Goal: Task Accomplishment & Management: Use online tool/utility

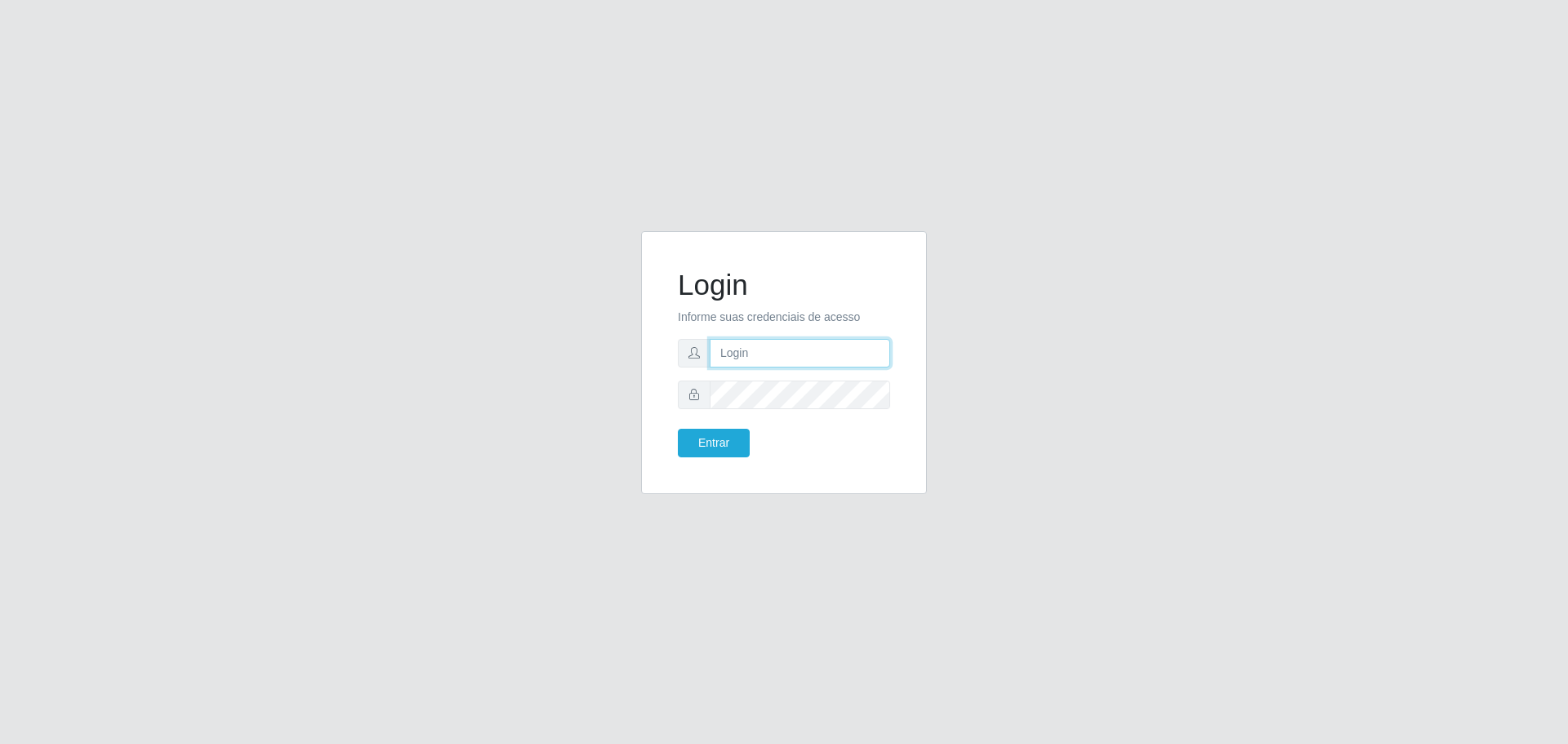
type input "[EMAIL_ADDRESS][DOMAIN_NAME]"
click at [678, 429] on button "Entrar" at bounding box center [713, 443] width 72 height 29
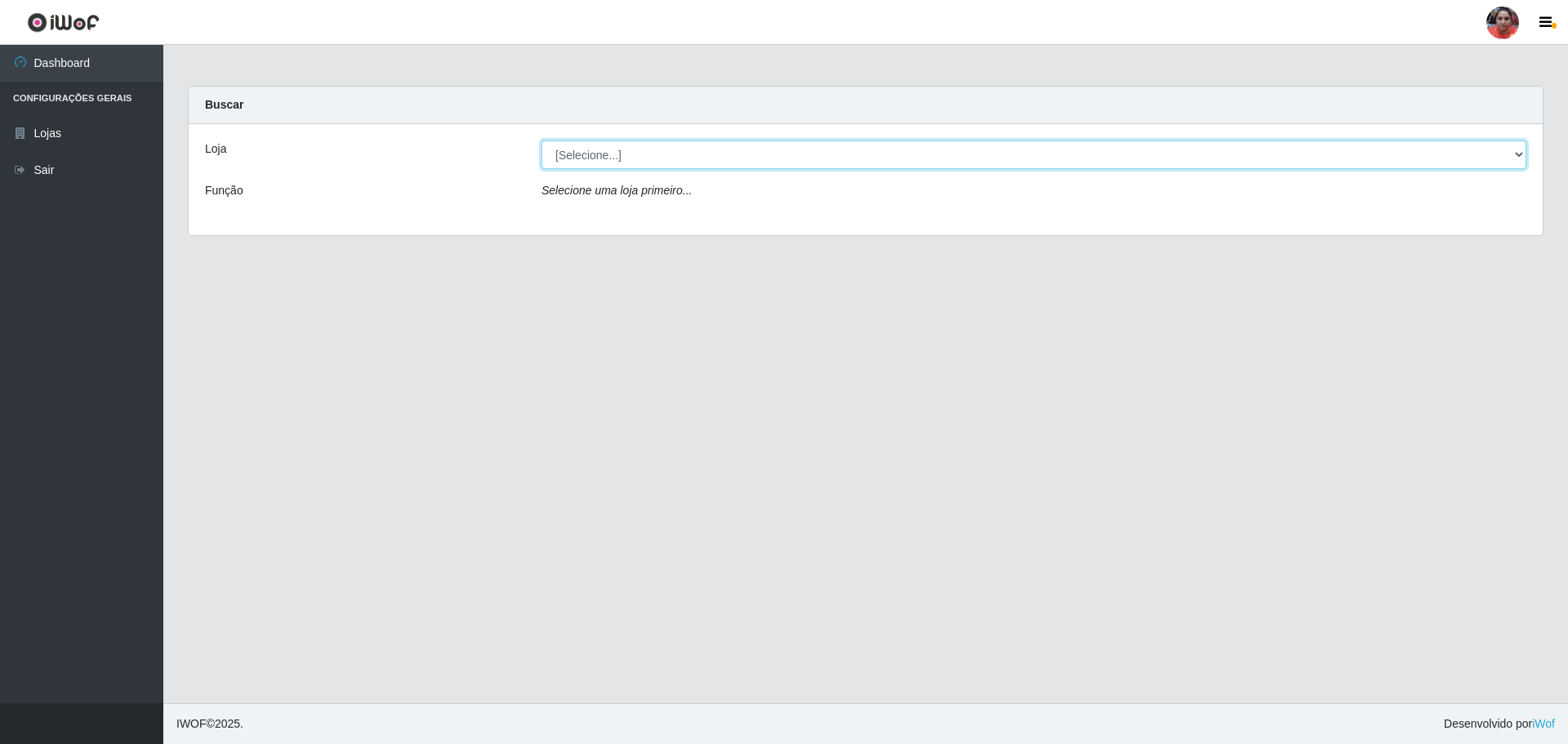
click at [702, 157] on select "[Selecione...] Mar Vermelho - Loja 05" at bounding box center [1033, 155] width 984 height 29
select select "252"
click at [541, 141] on select "[Selecione...] Mar Vermelho - Loja 05" at bounding box center [1033, 155] width 984 height 29
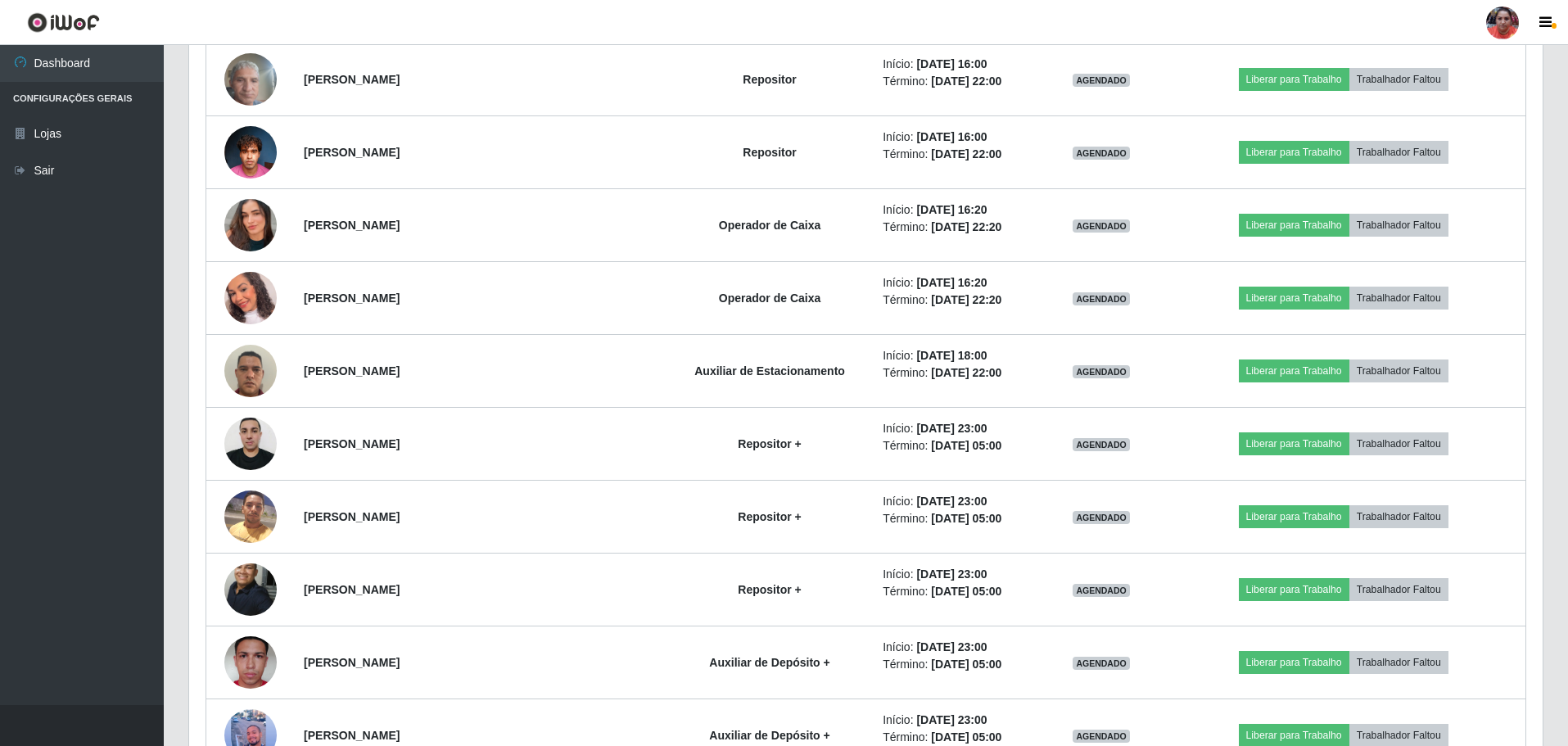
scroll to position [2212, 0]
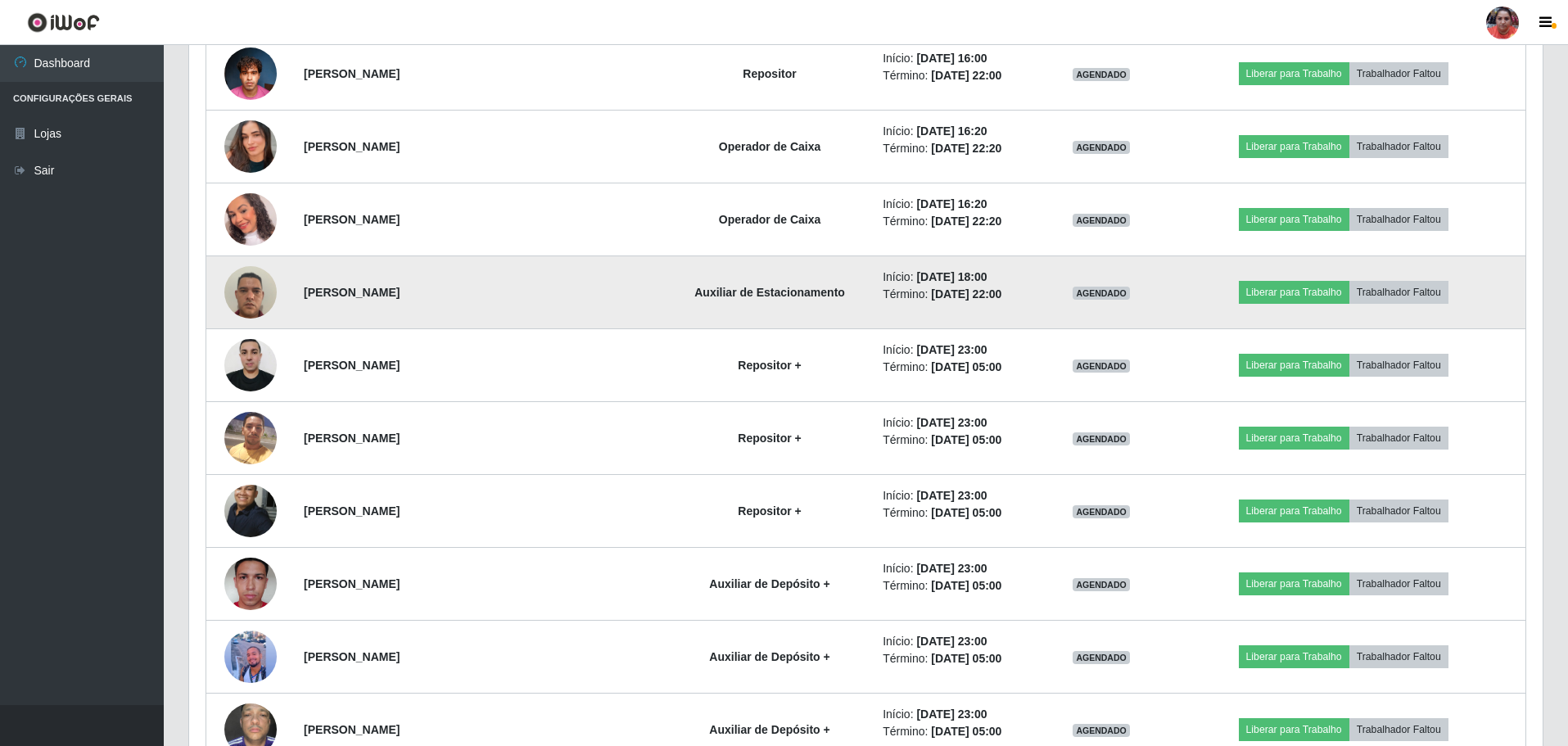
click at [252, 302] on img at bounding box center [251, 292] width 53 height 70
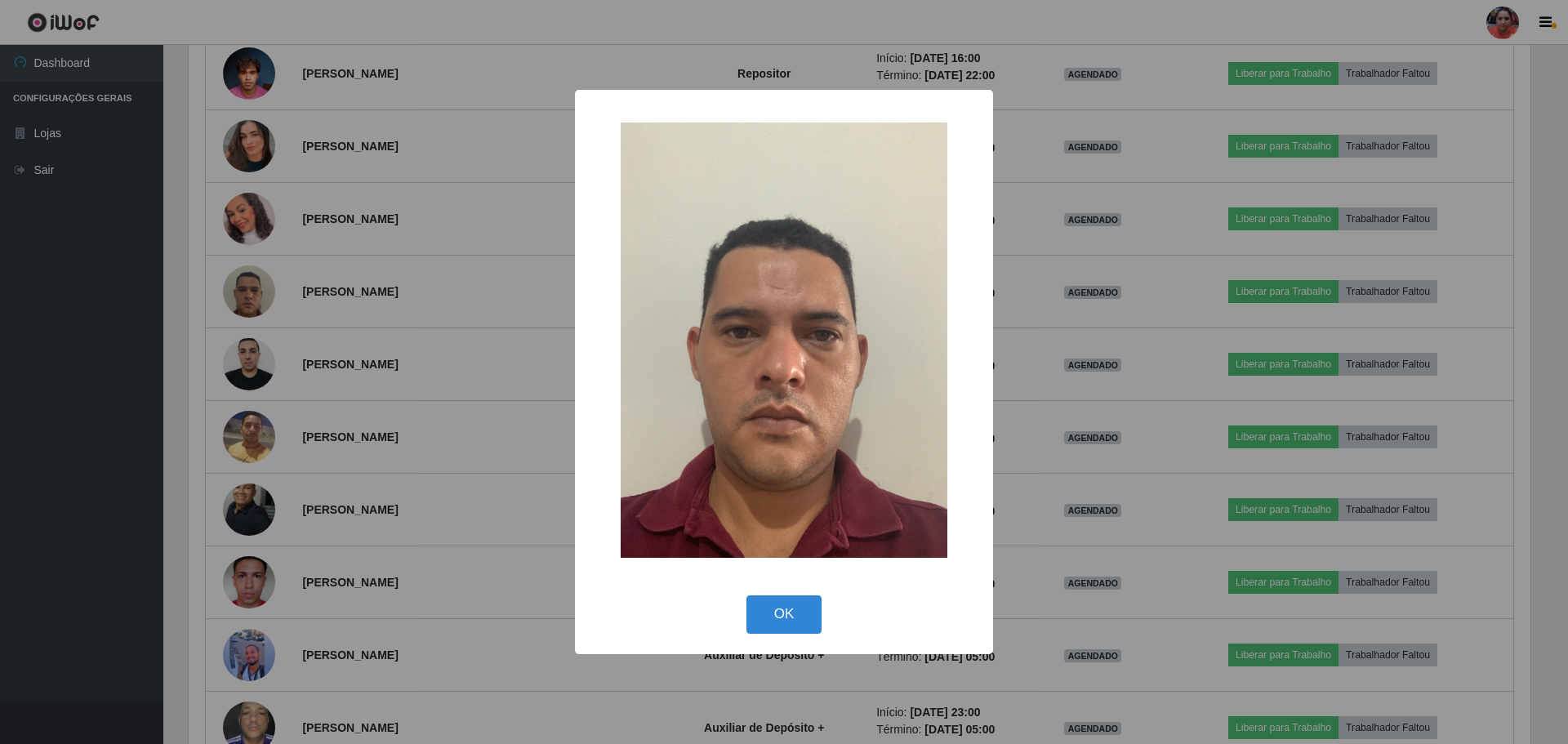
click at [483, 282] on div "× OK Cancel" at bounding box center [784, 372] width 1568 height 744
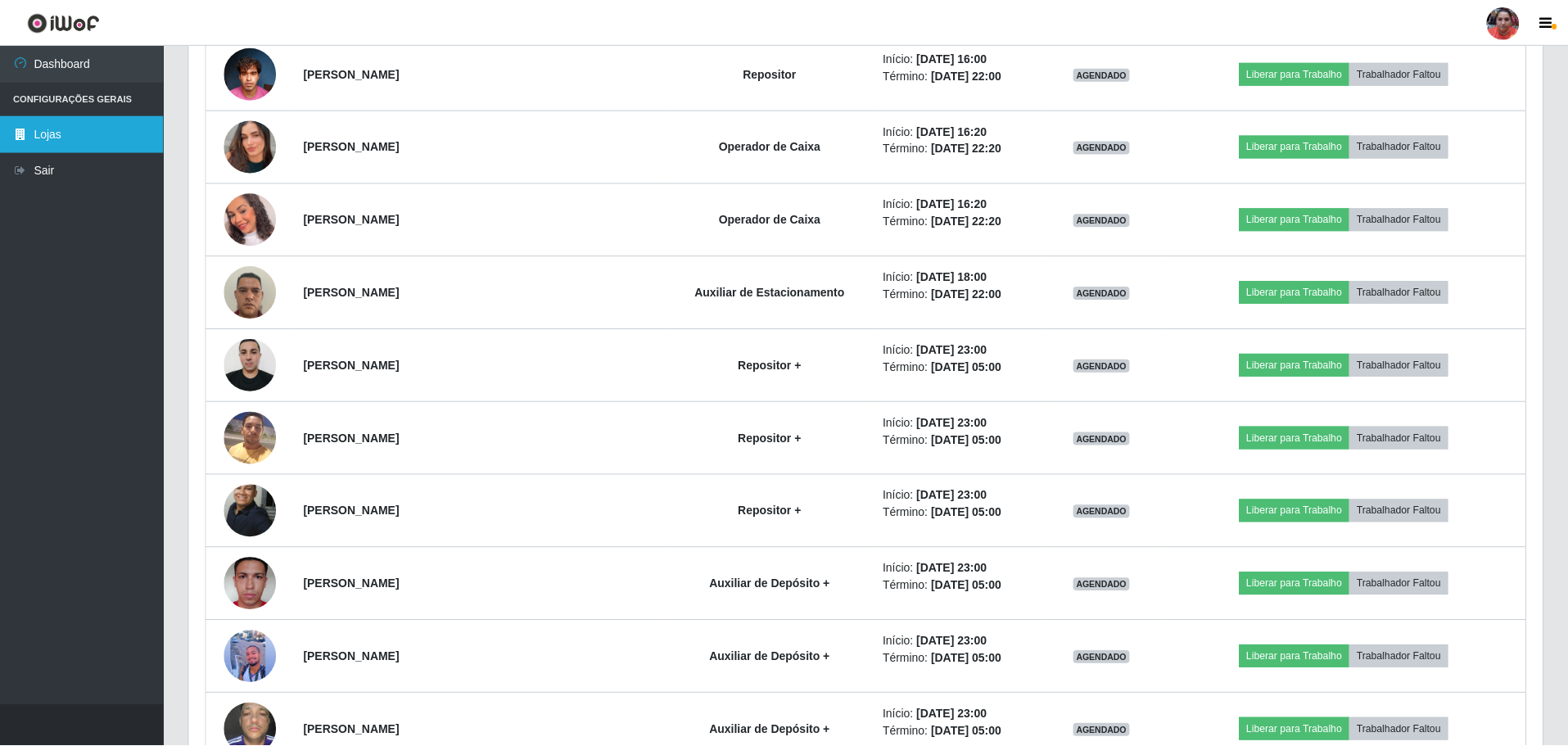
scroll to position [340, 1353]
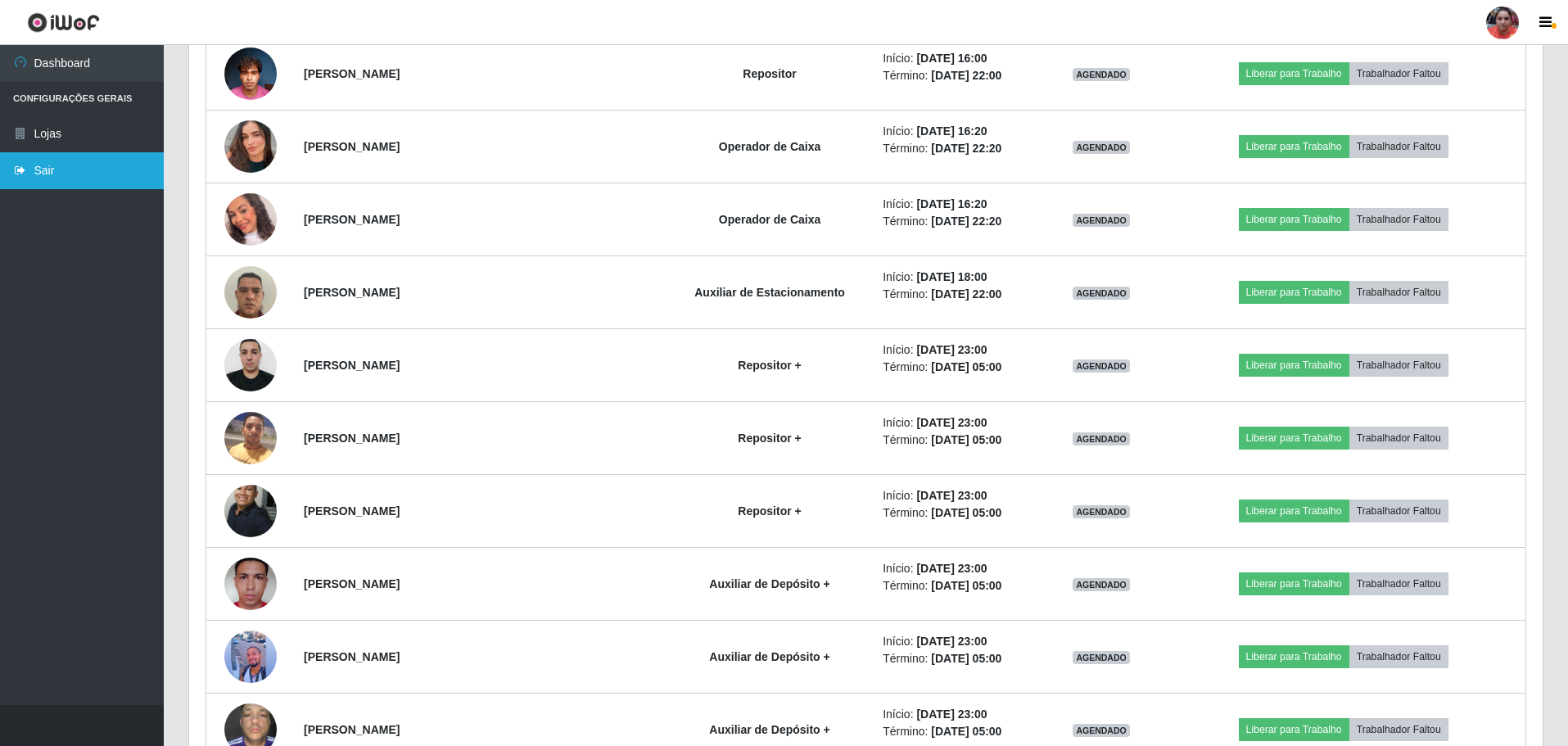
click at [76, 167] on link "Sair" at bounding box center [82, 170] width 164 height 37
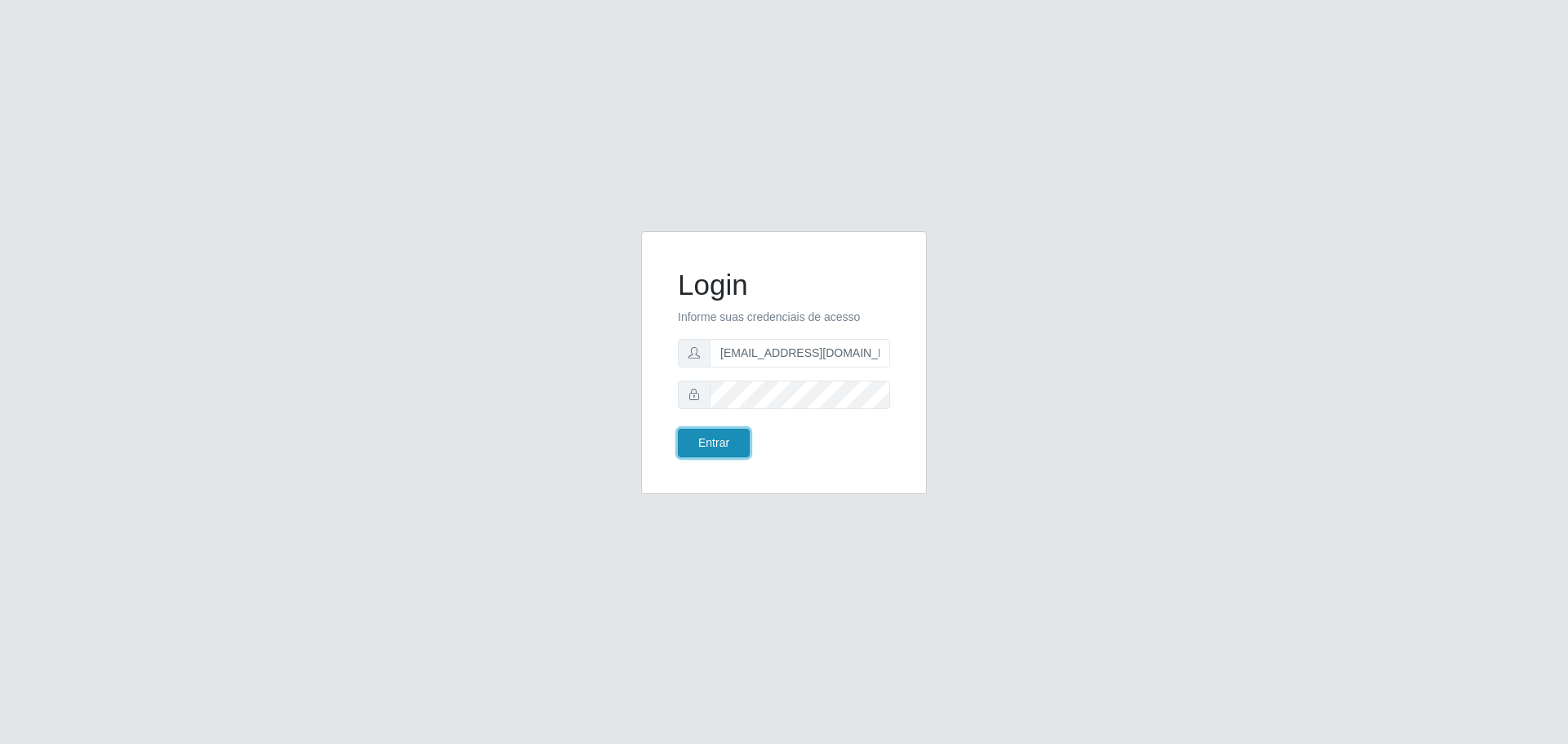
click at [721, 441] on button "Entrar" at bounding box center [713, 443] width 72 height 29
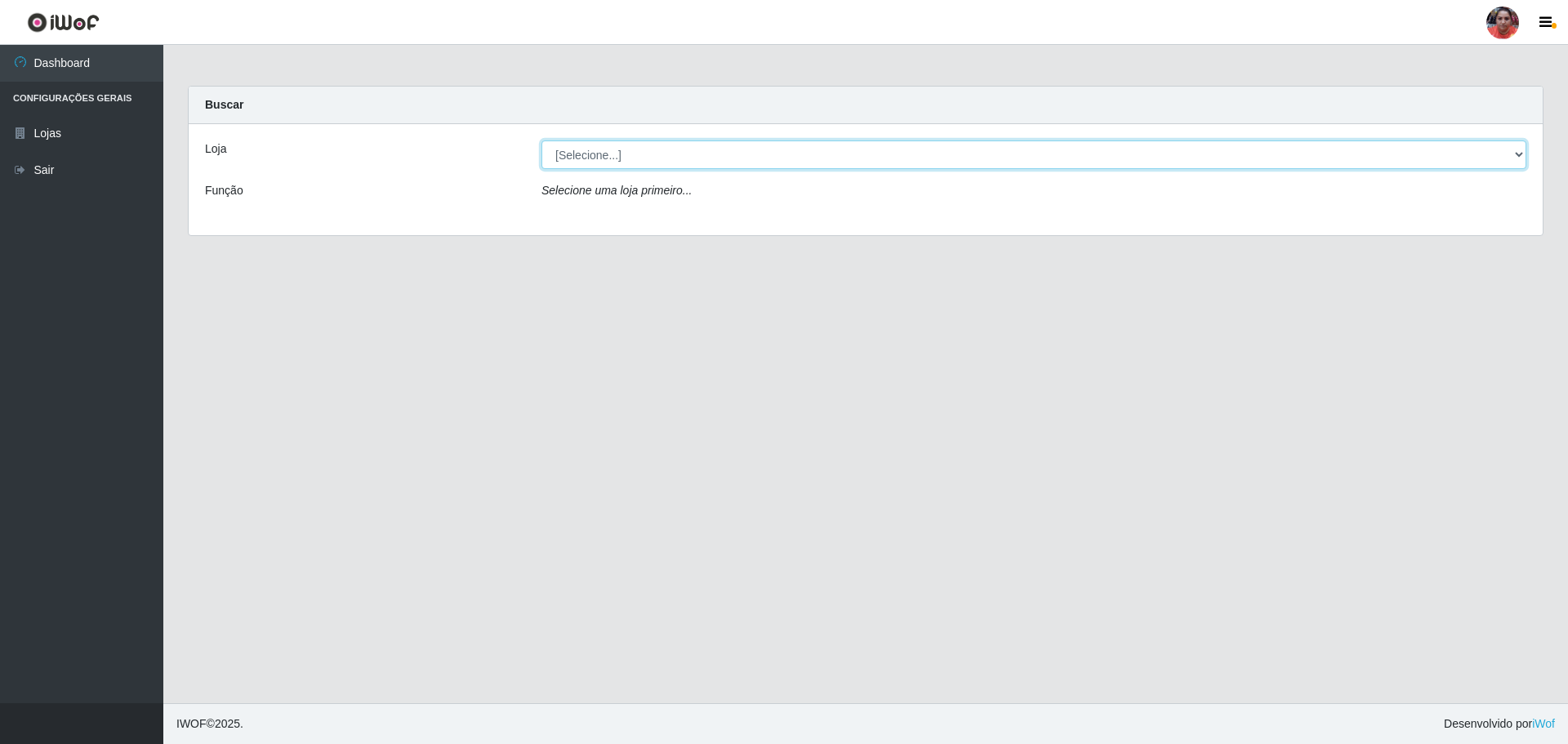
click at [878, 147] on select "[Selecione...] Mar Vermelho - Loja 05" at bounding box center [1033, 155] width 984 height 29
select select "252"
click at [541, 141] on select "[Selecione...] Mar Vermelho - Loja 05" at bounding box center [1033, 155] width 984 height 29
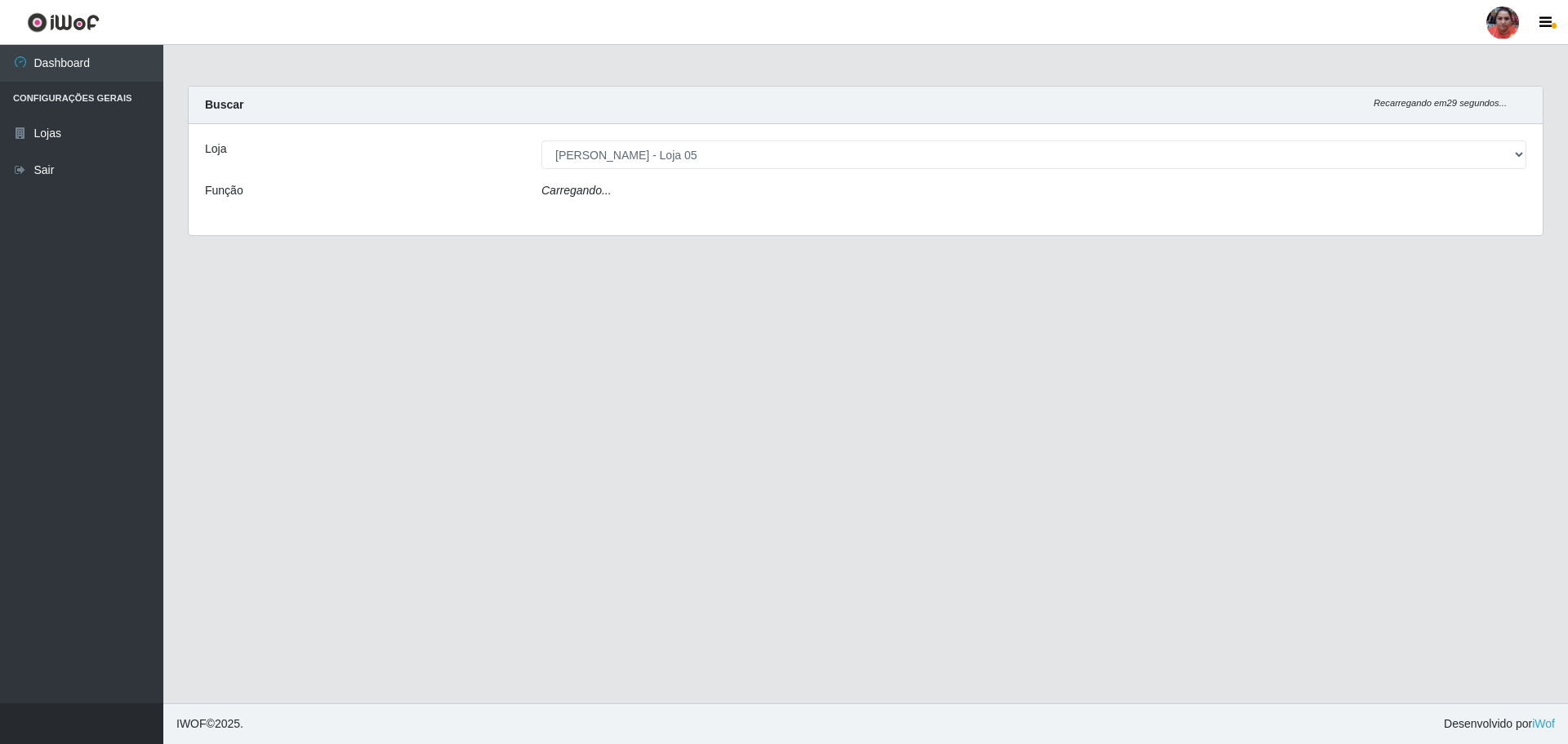
click at [810, 181] on div "Loja [Selecione...] Mar Vermelho - Loja 05 Função Carregando..." at bounding box center [866, 180] width 1354 height 111
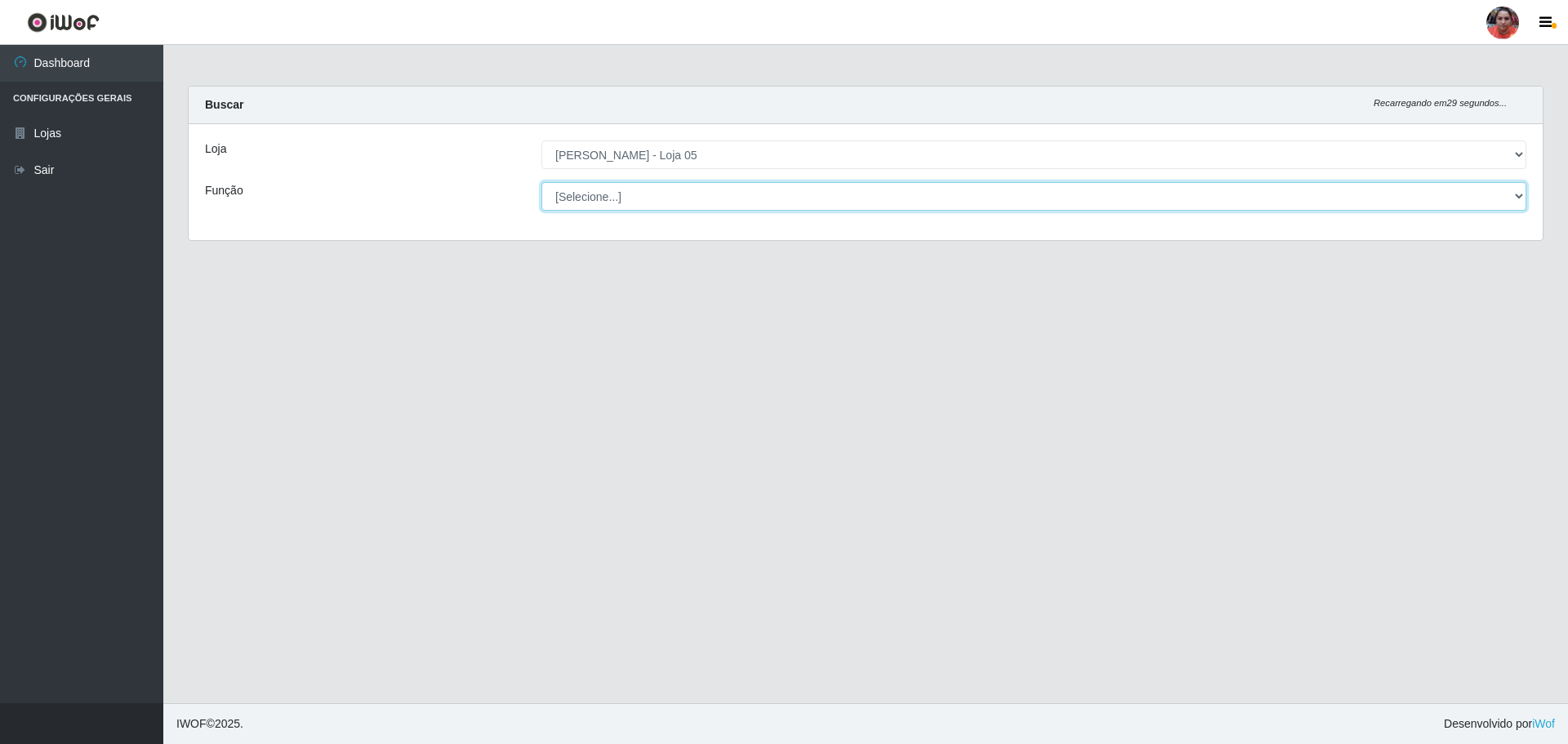
click at [807, 193] on select "[Selecione...] ASG ASG + ASG ++ Auxiliar de Depósito Auxiliar de Depósito + Aux…" at bounding box center [1033, 197] width 984 height 29
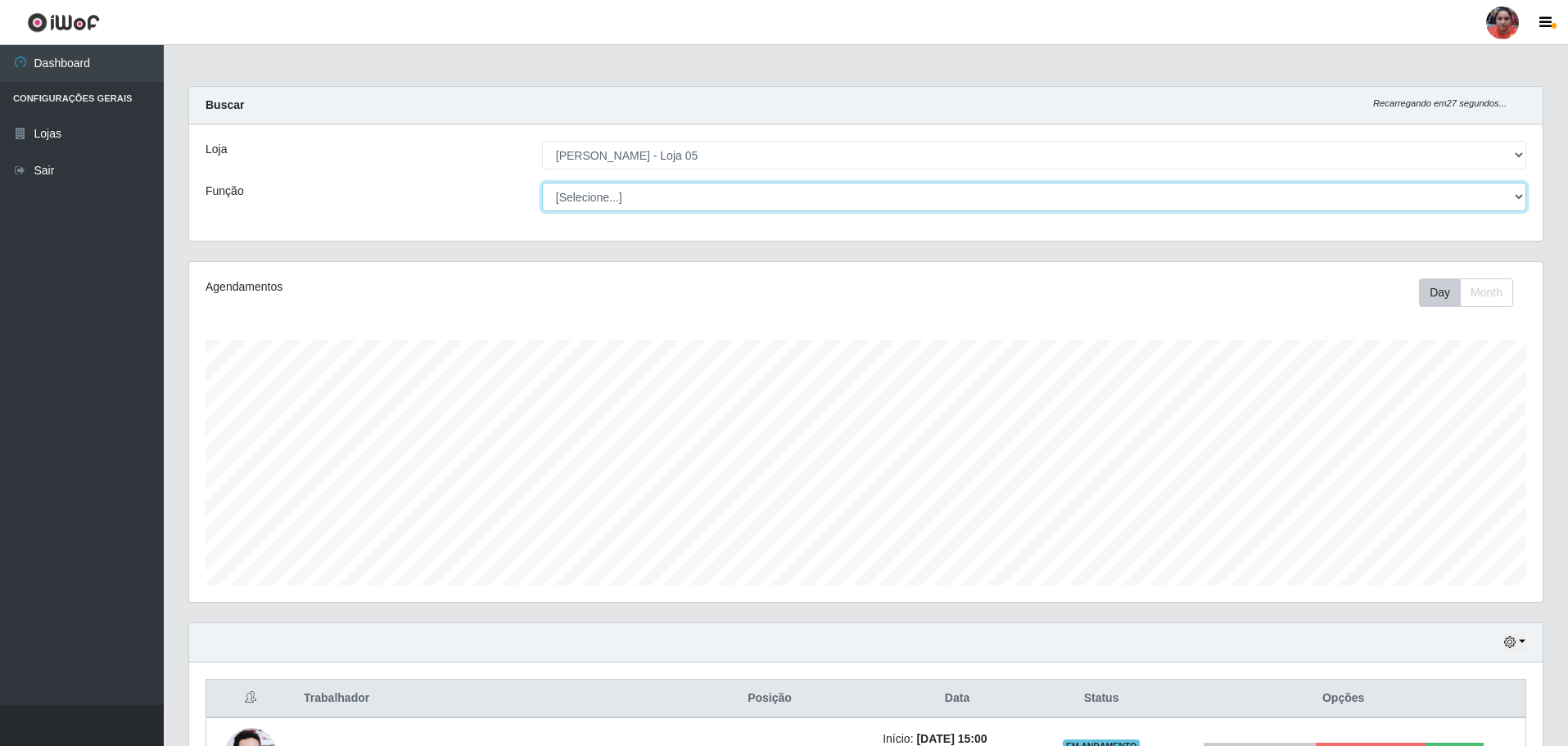
scroll to position [340, 1353]
select select "22"
click at [542, 183] on select "[Selecione...] ASG ASG + ASG ++ Auxiliar de Depósito Auxiliar de Depósito + Aux…" at bounding box center [1034, 197] width 984 height 29
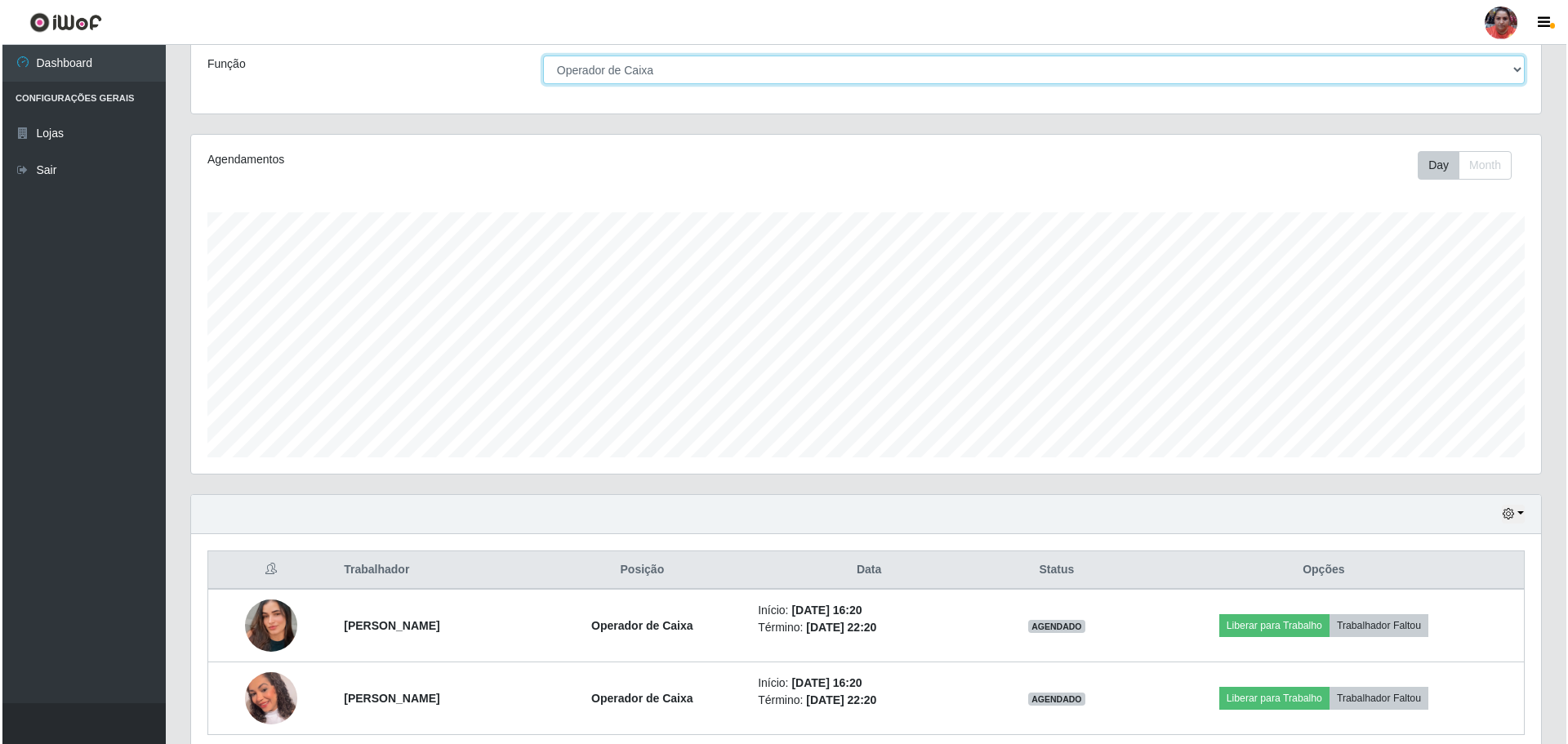
scroll to position [195, 0]
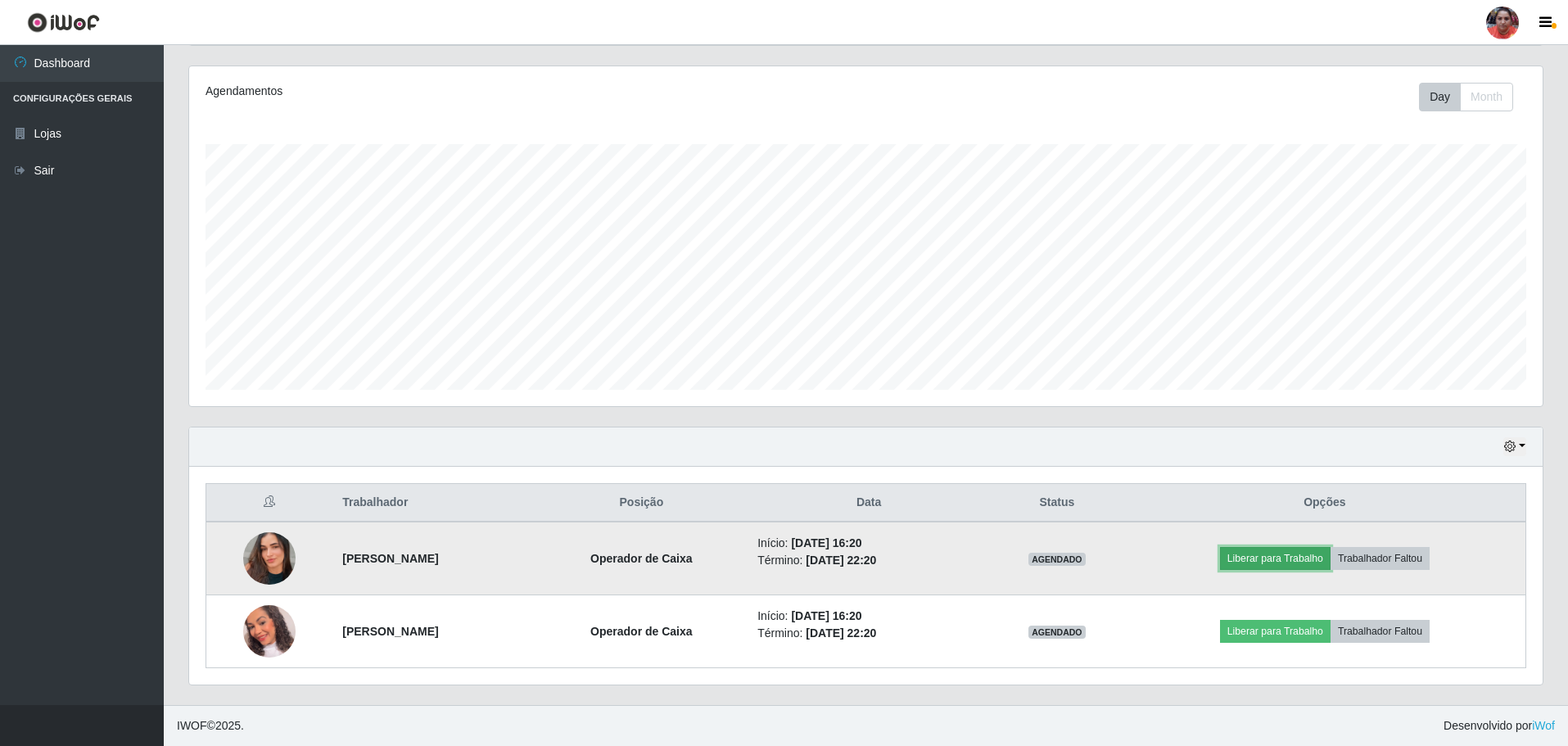
click at [1288, 556] on button "Liberar para Trabalho" at bounding box center [1275, 558] width 110 height 23
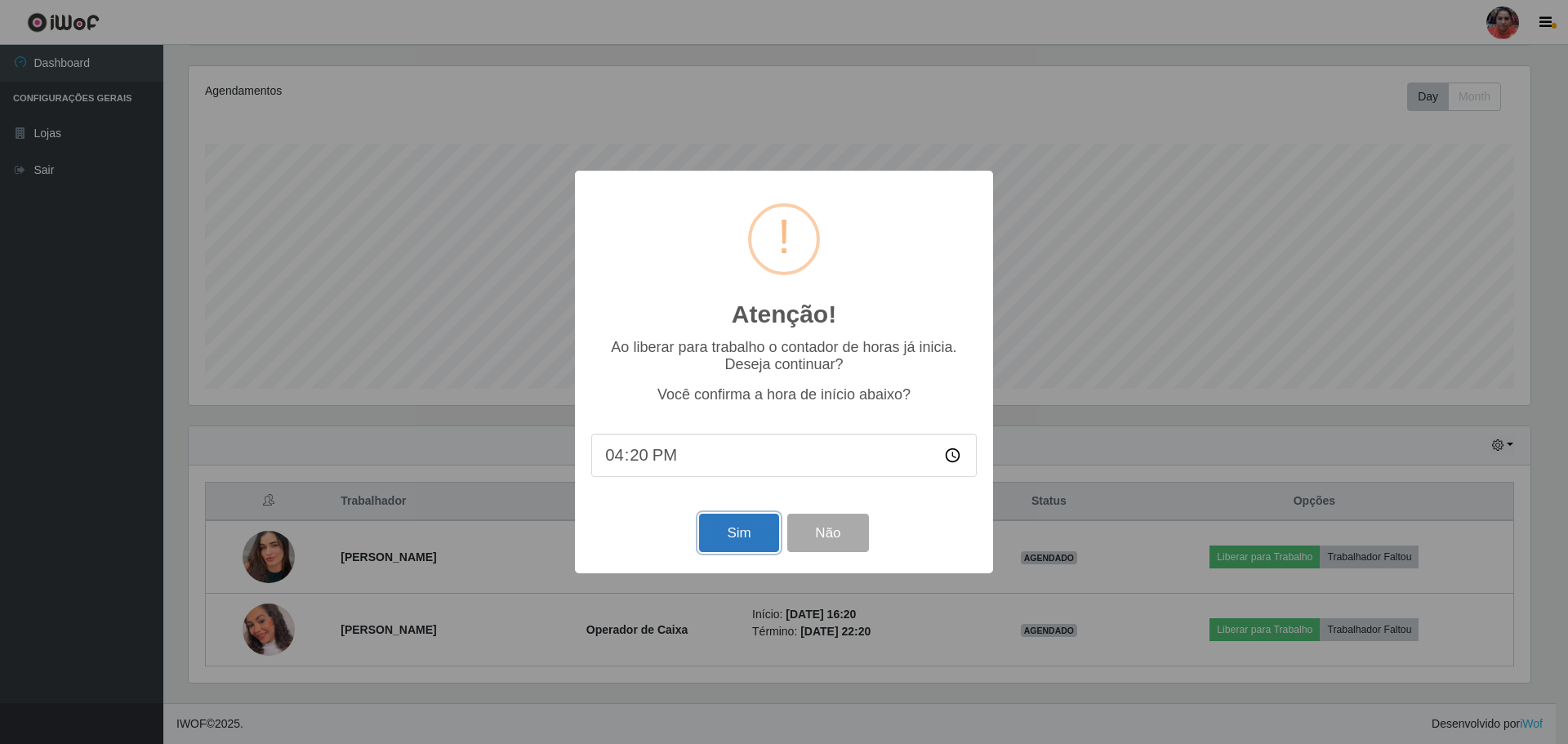
click at [742, 536] on button "Sim" at bounding box center [738, 532] width 79 height 38
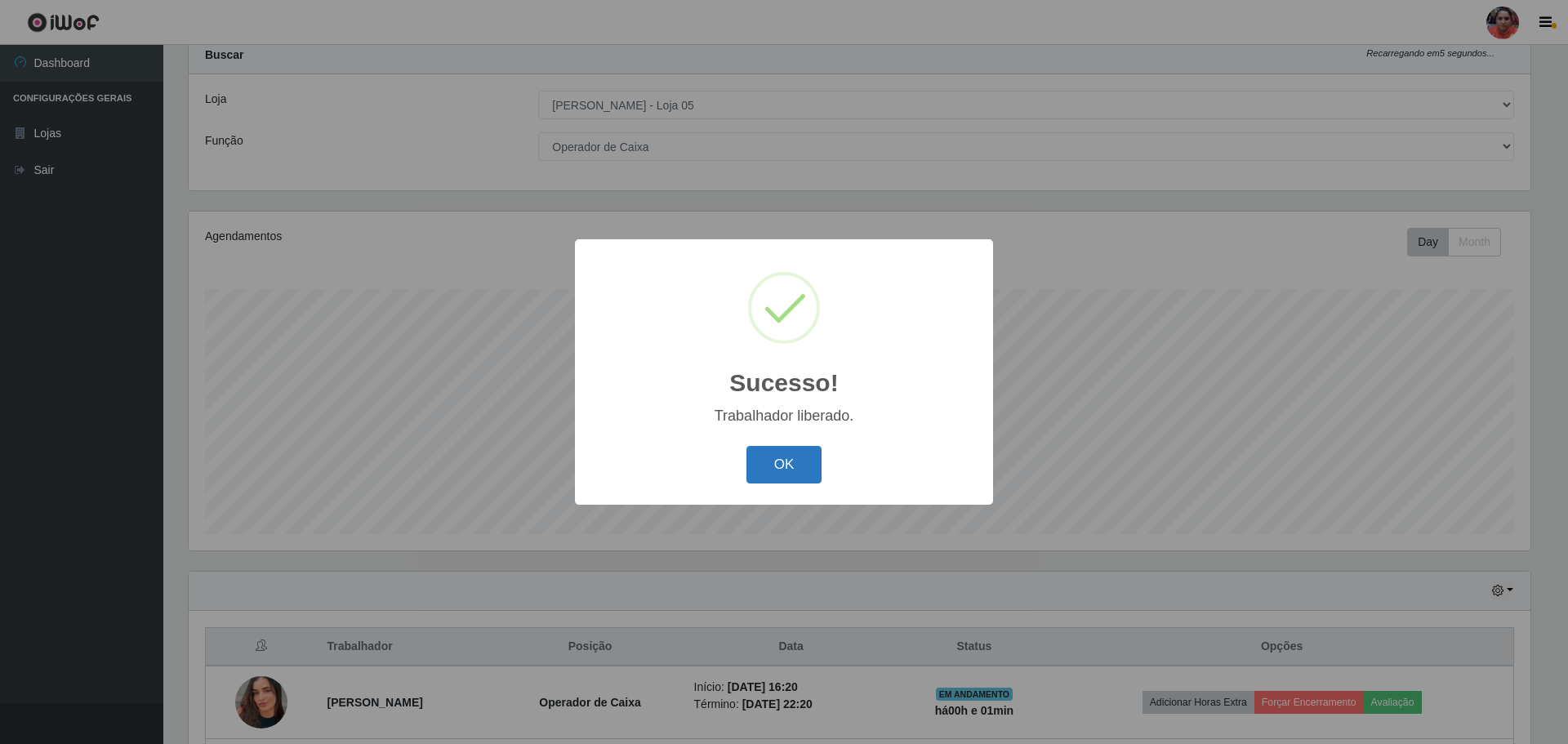
click at [797, 467] on button "OK" at bounding box center [784, 464] width 76 height 38
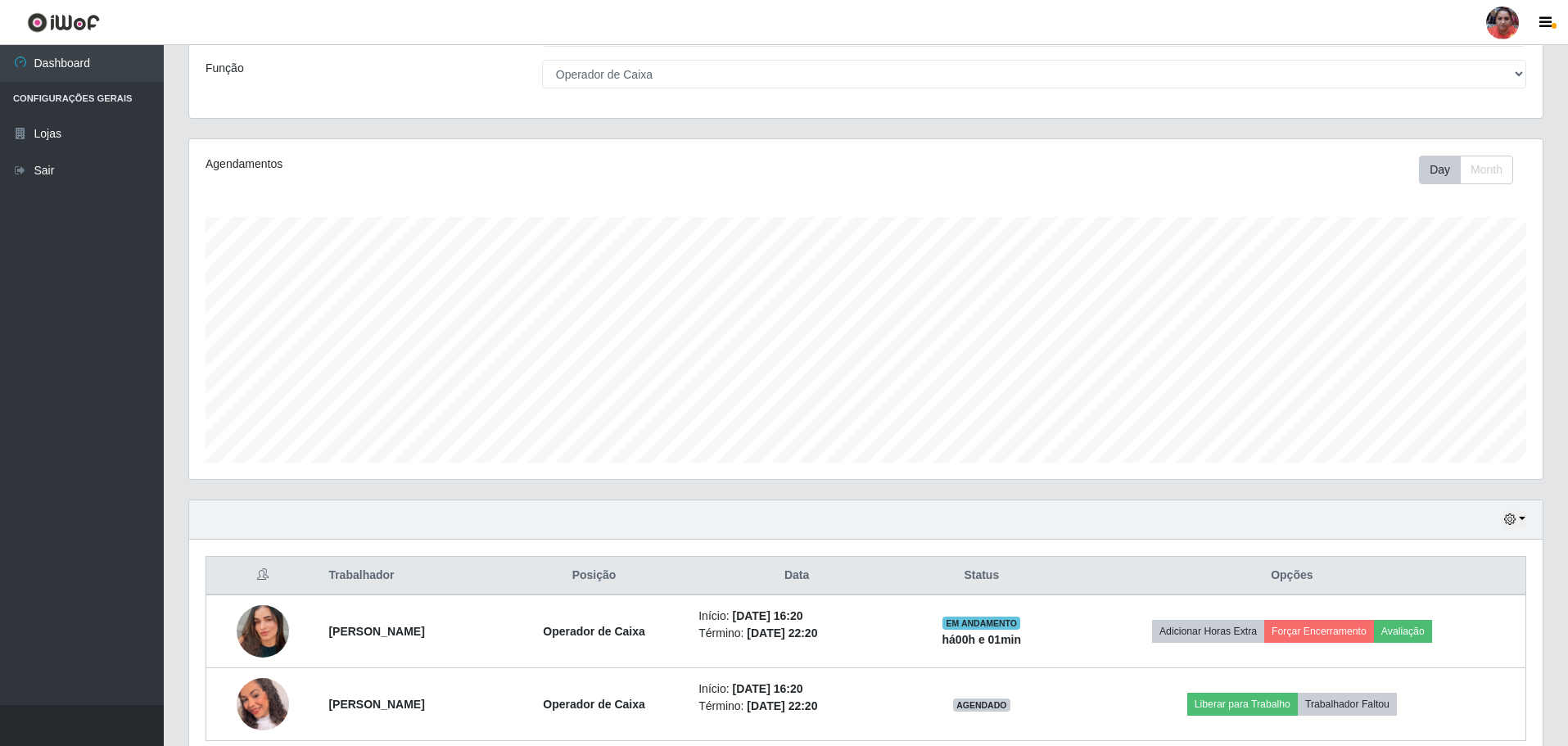
scroll to position [195, 0]
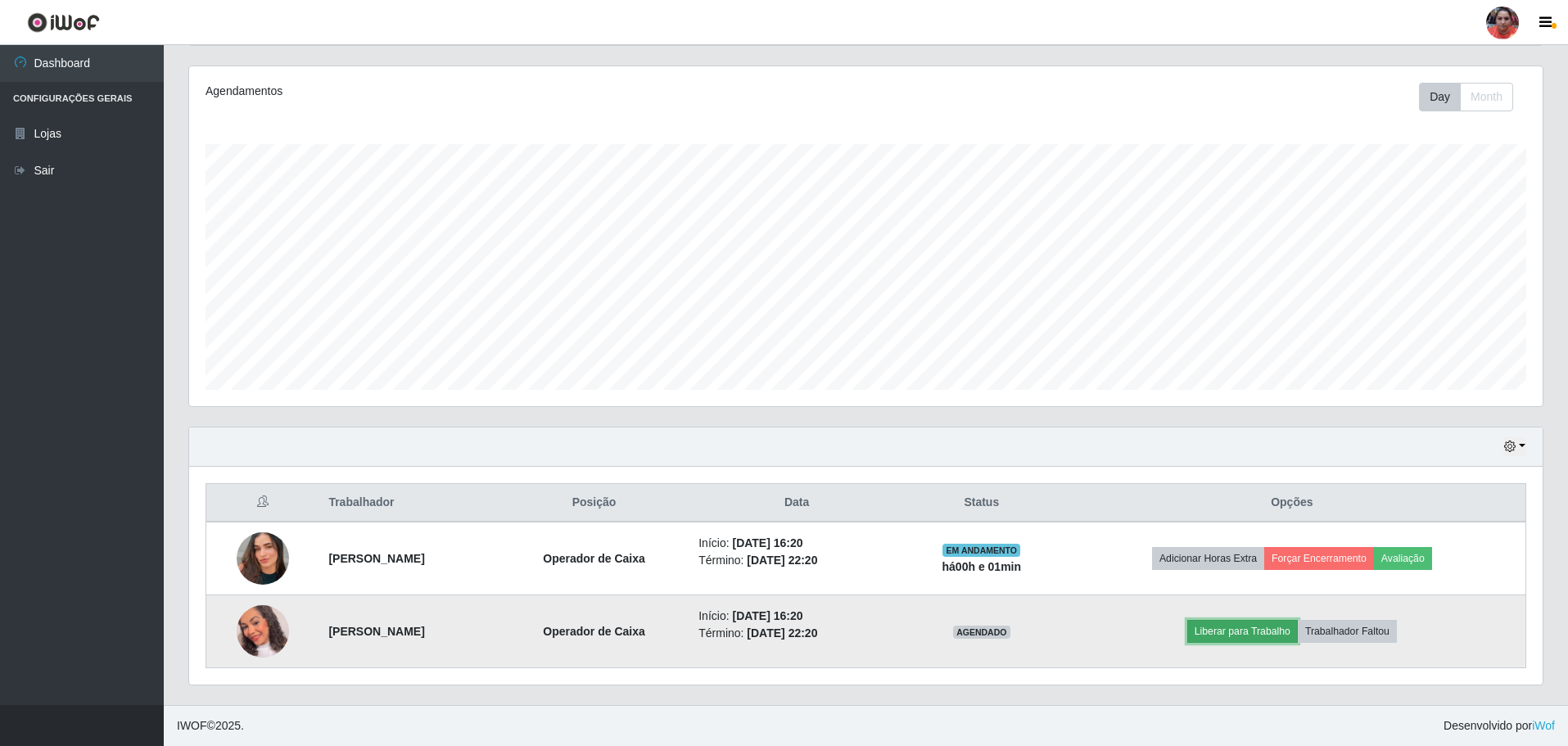
click at [1280, 624] on button "Liberar para Trabalho" at bounding box center [1243, 631] width 110 height 23
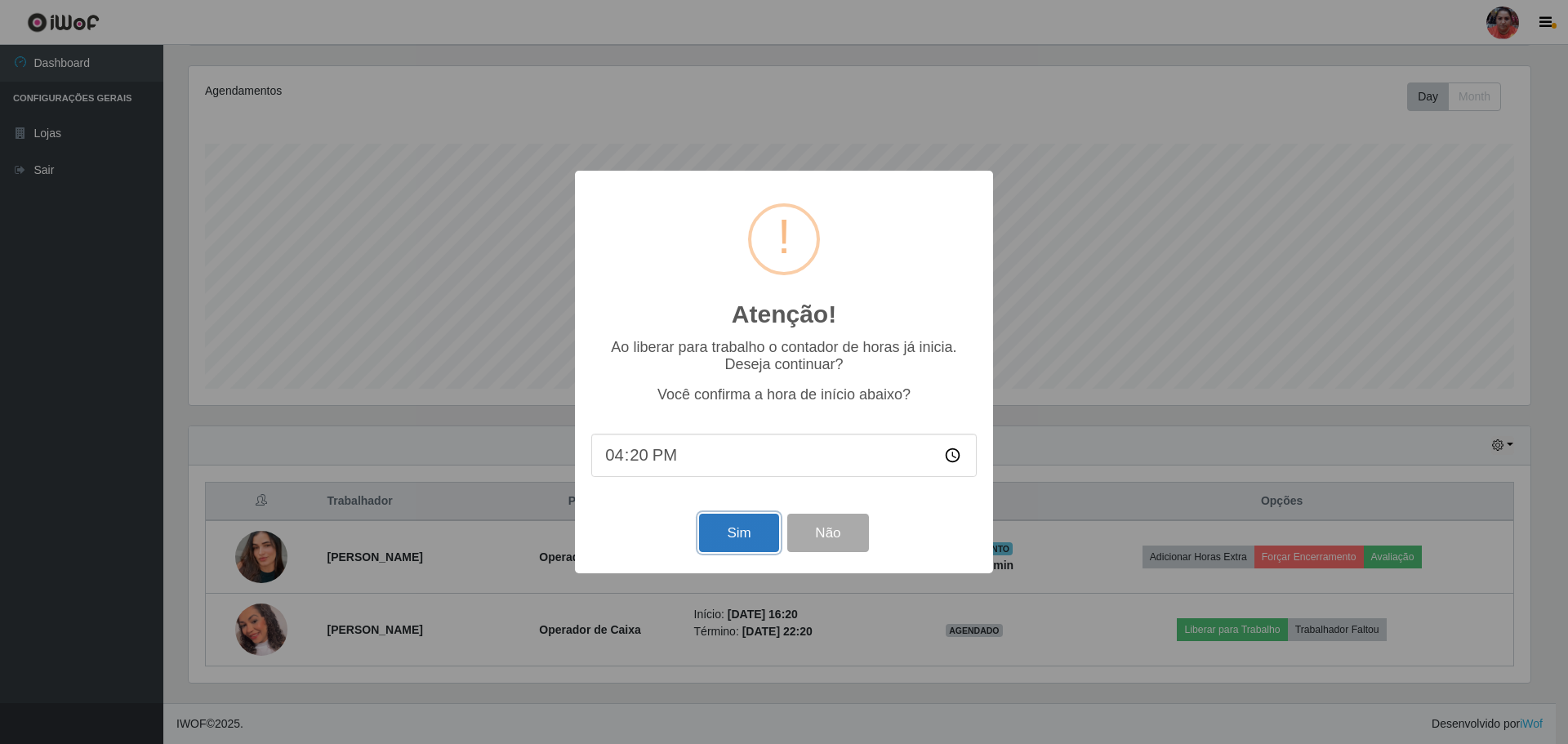
click at [744, 541] on button "Sim" at bounding box center [738, 532] width 79 height 38
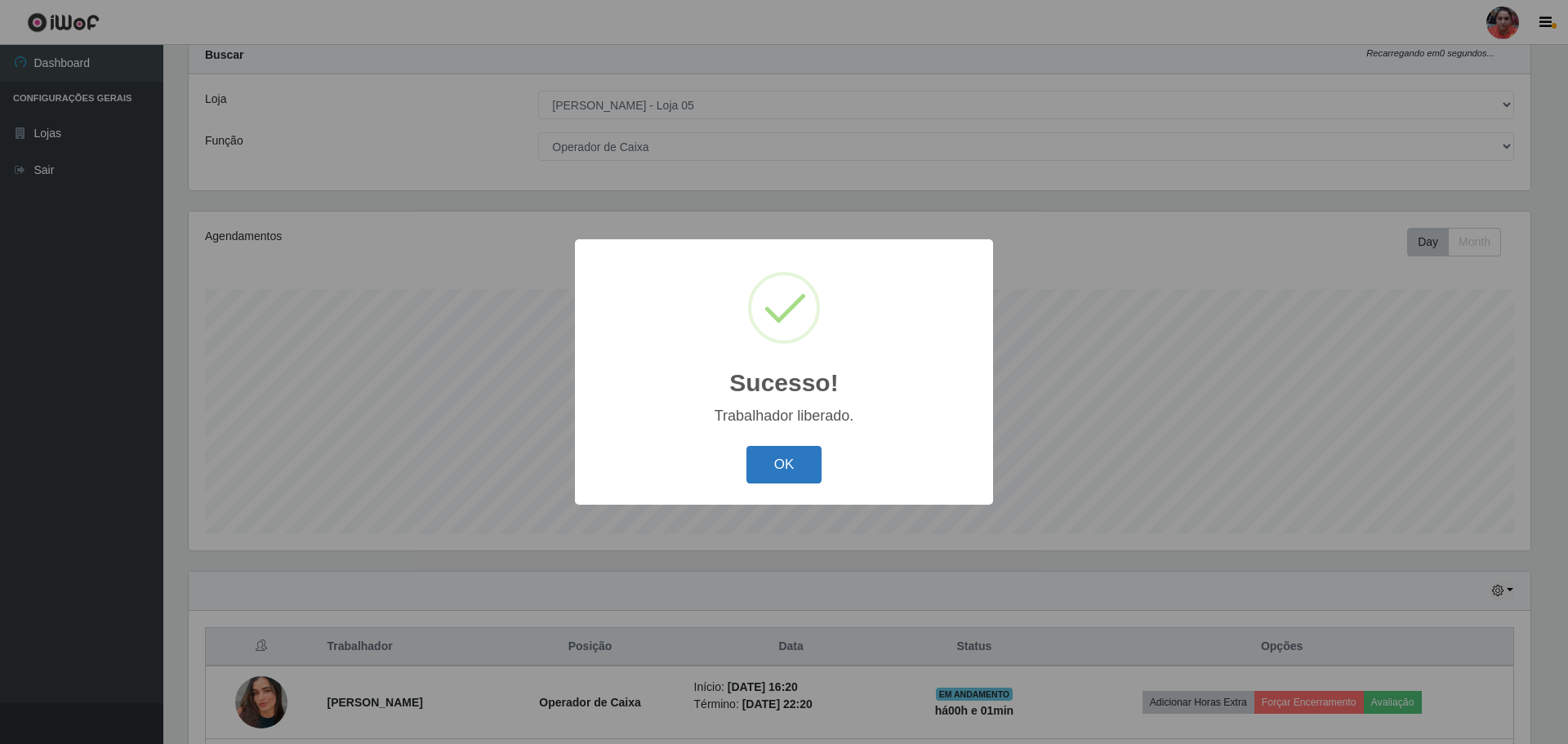
click at [798, 462] on button "OK" at bounding box center [784, 464] width 76 height 38
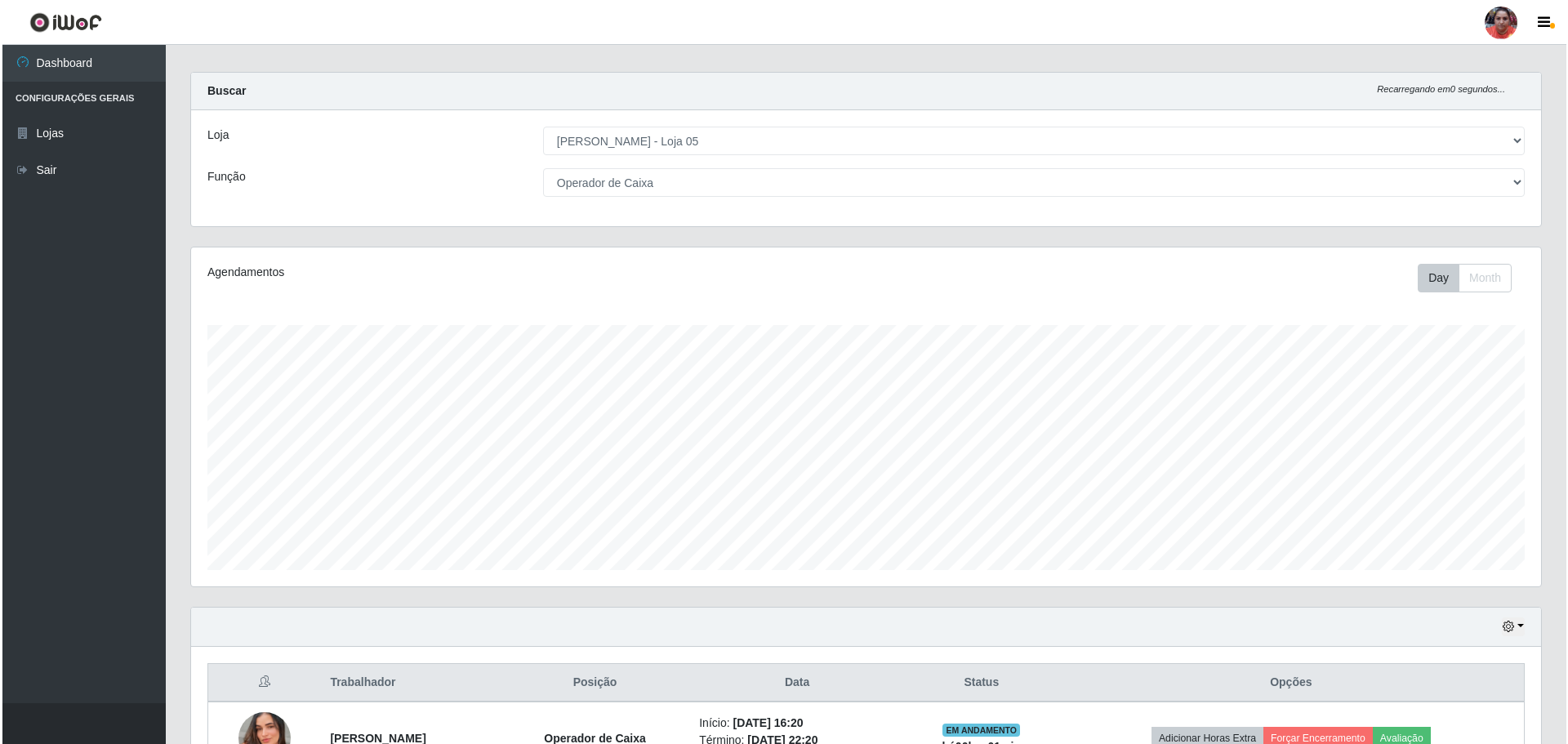
scroll to position [0, 0]
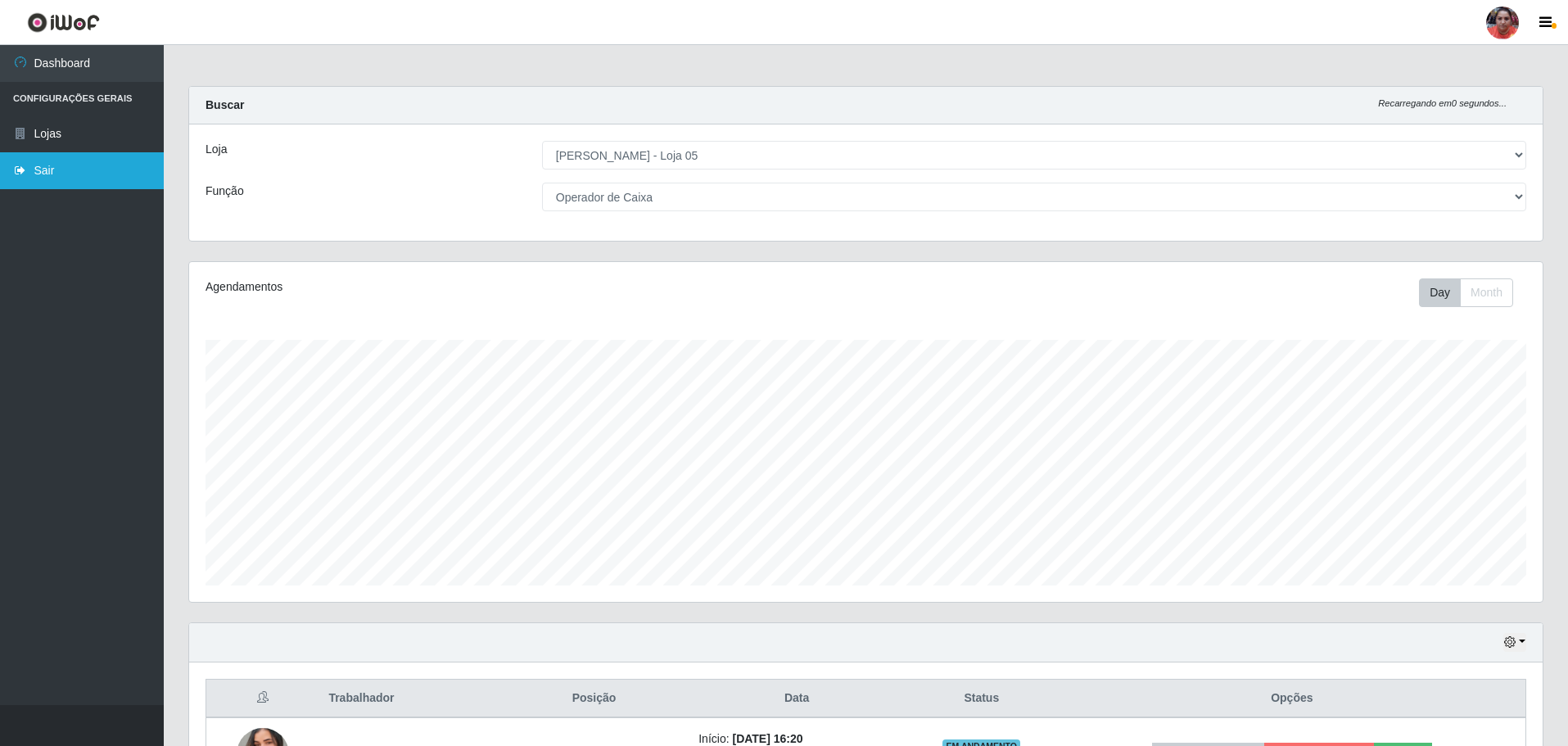
click at [29, 170] on link "Sair" at bounding box center [82, 170] width 164 height 37
